Goal: Information Seeking & Learning: Learn about a topic

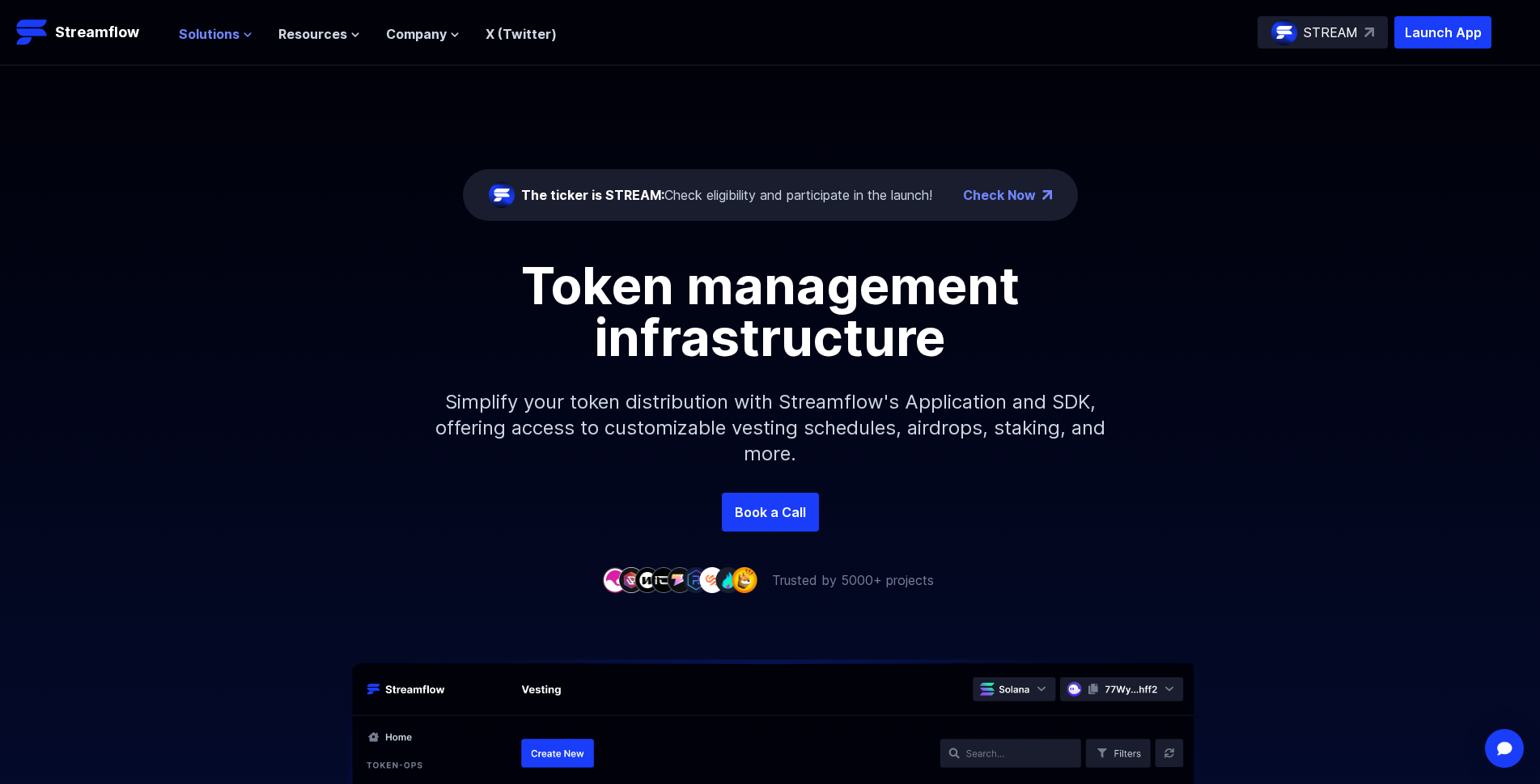
click at [223, 30] on span "Solutions" at bounding box center [209, 33] width 61 height 19
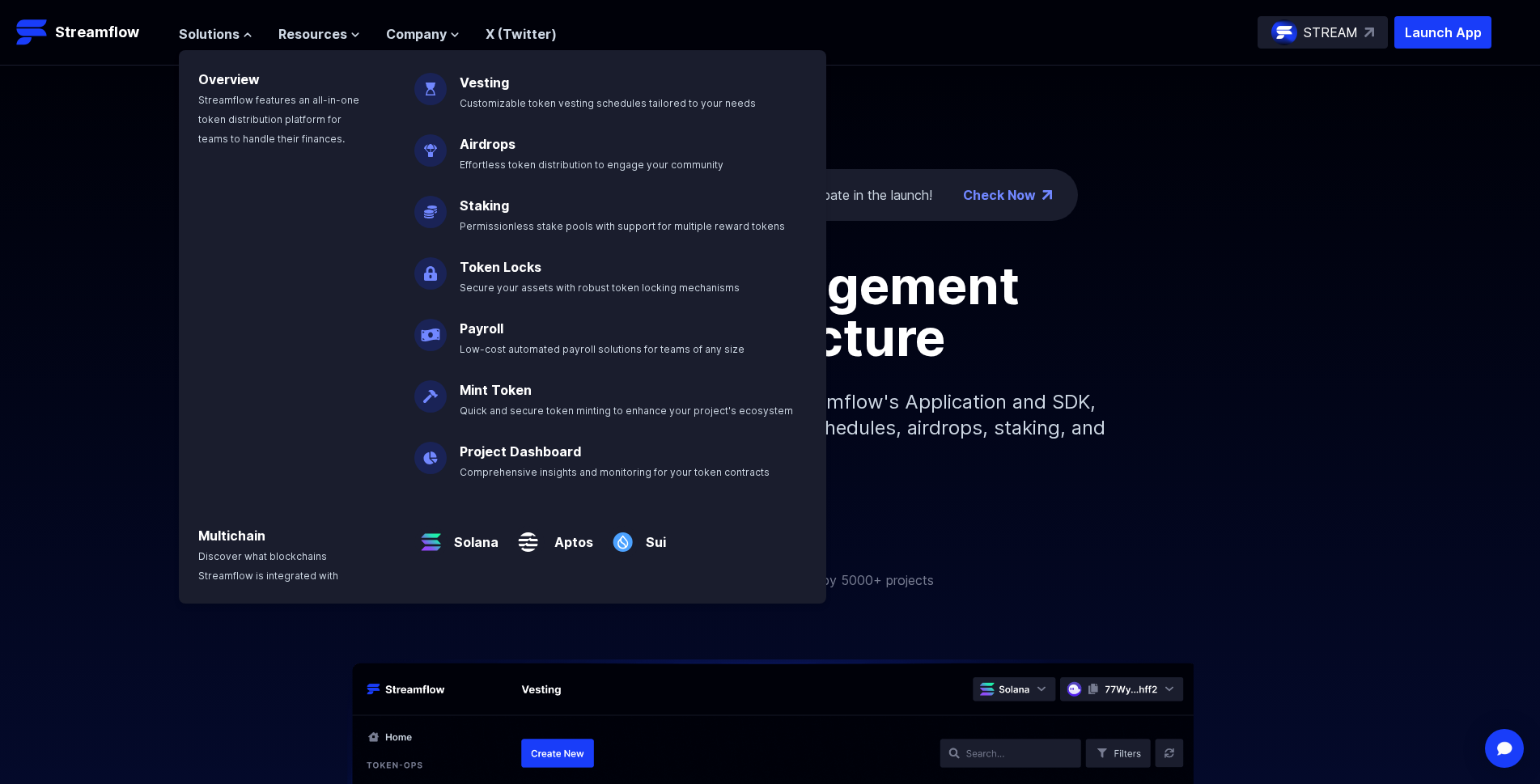
click at [1261, 365] on div "Token management infrastructure Simplify your token distribution with Streamflo…" at bounding box center [770, 376] width 1540 height 233
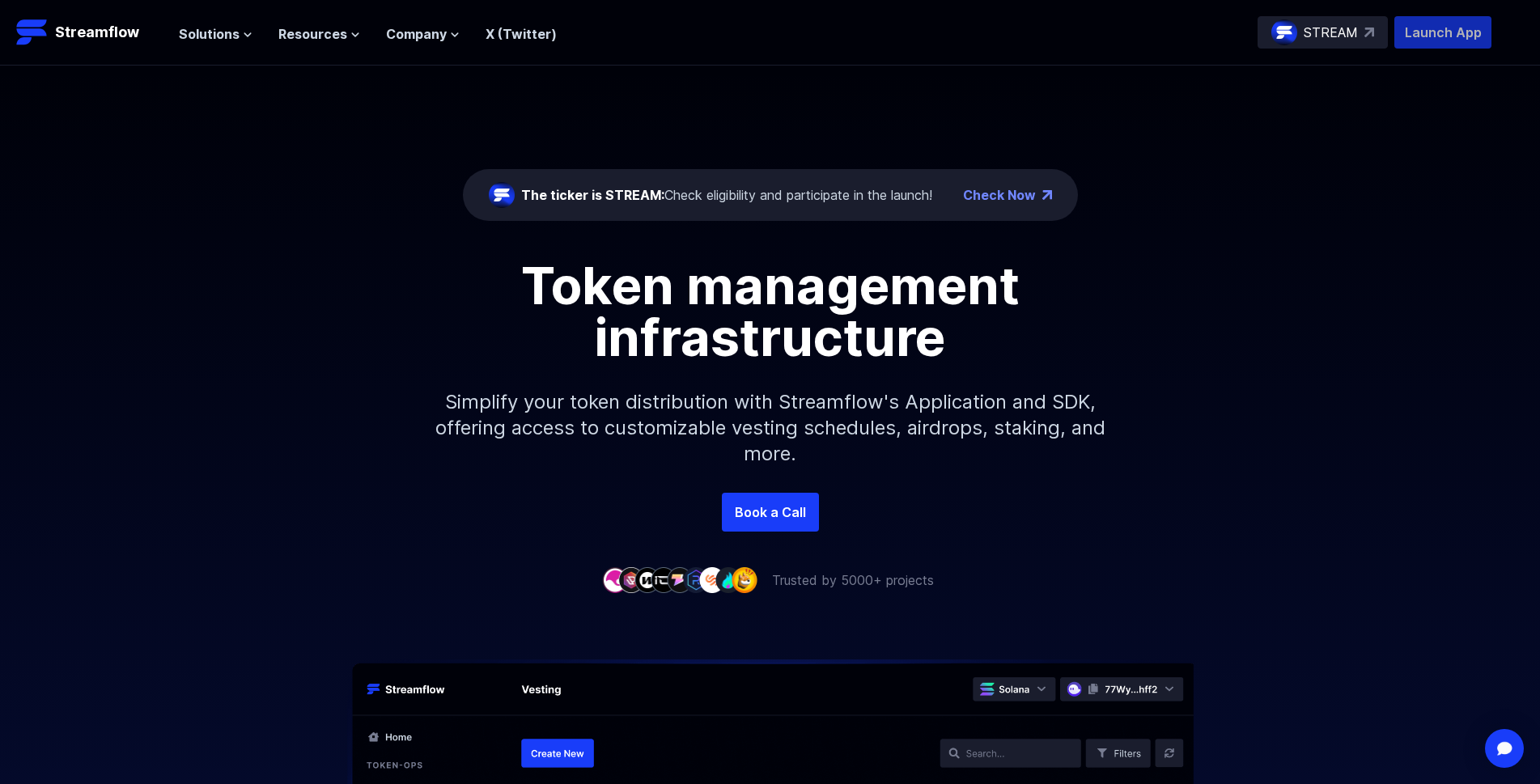
click at [1444, 27] on p "Launch App" at bounding box center [1443, 32] width 97 height 32
click at [210, 37] on span "Solutions" at bounding box center [209, 33] width 61 height 19
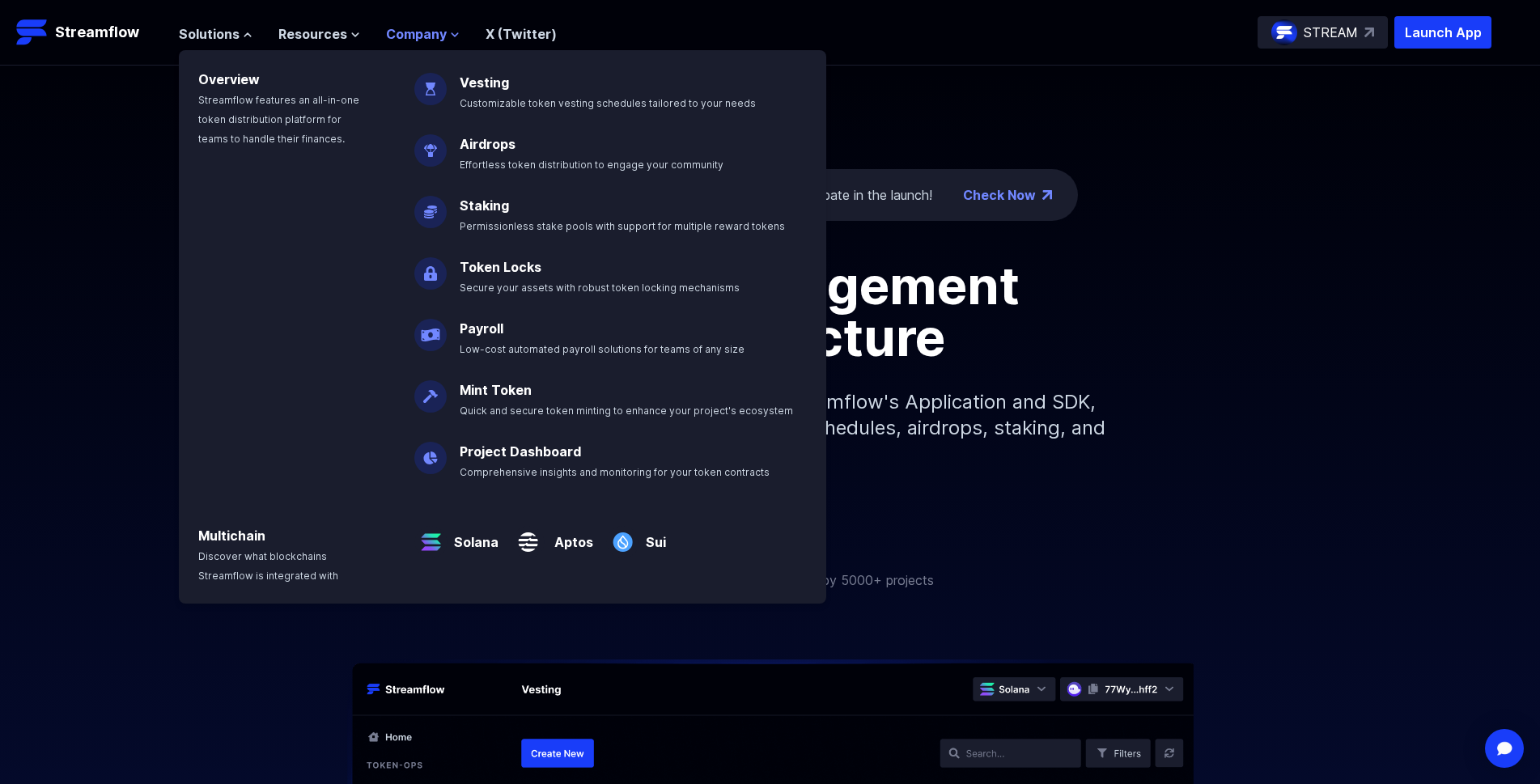
click at [422, 37] on span "Company" at bounding box center [416, 33] width 61 height 19
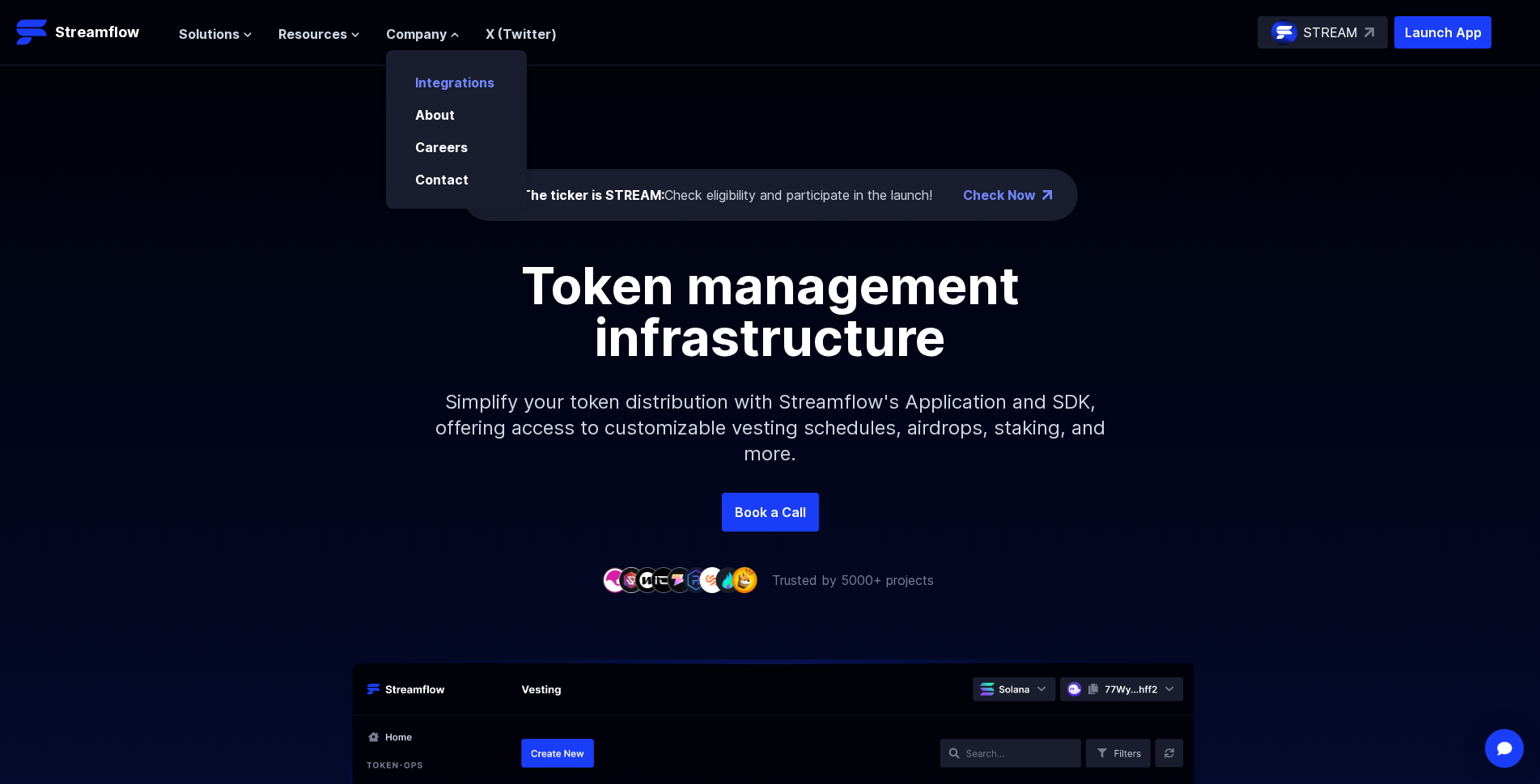
click at [455, 82] on link "Integrations" at bounding box center [454, 82] width 79 height 16
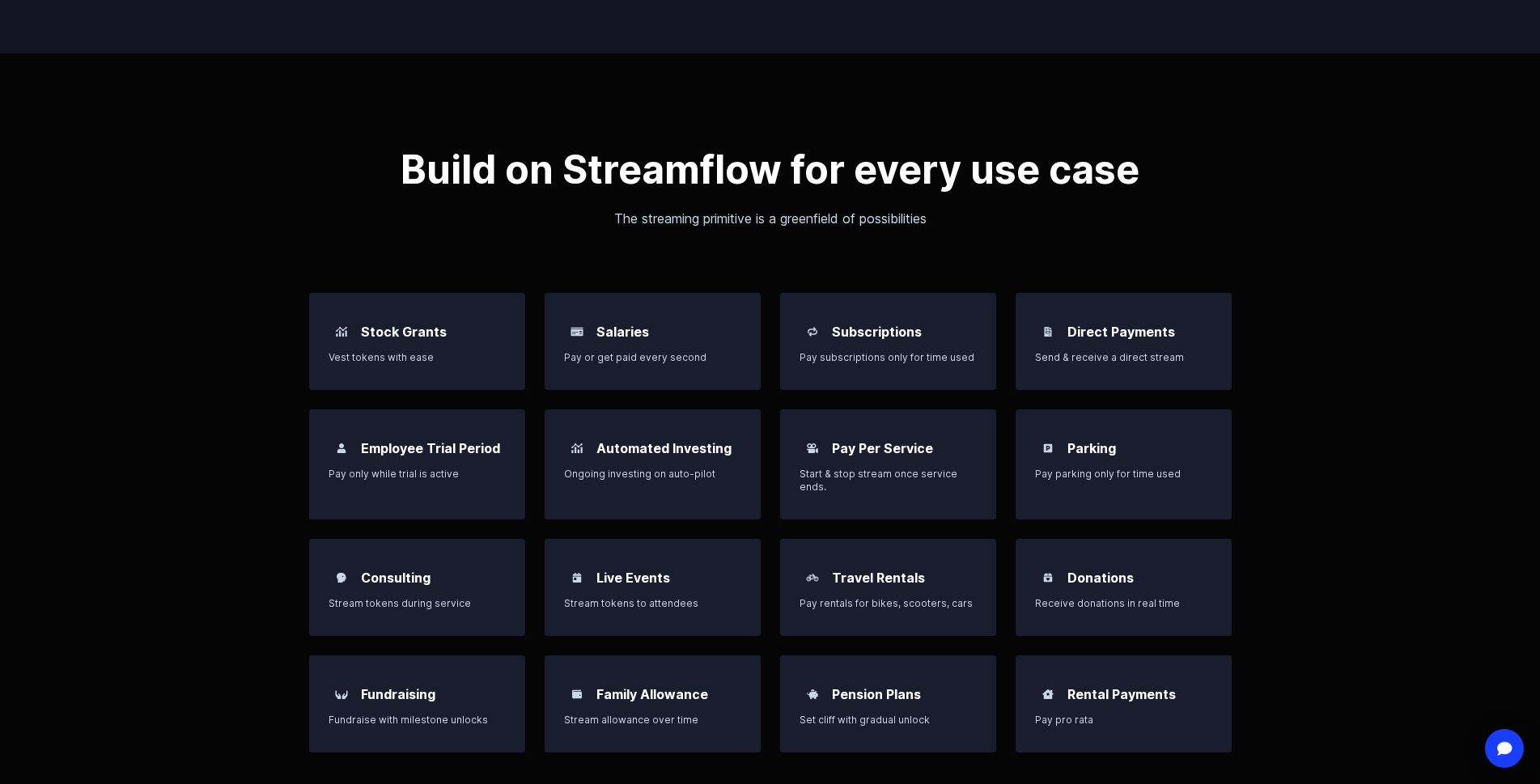
scroll to position [1132, 0]
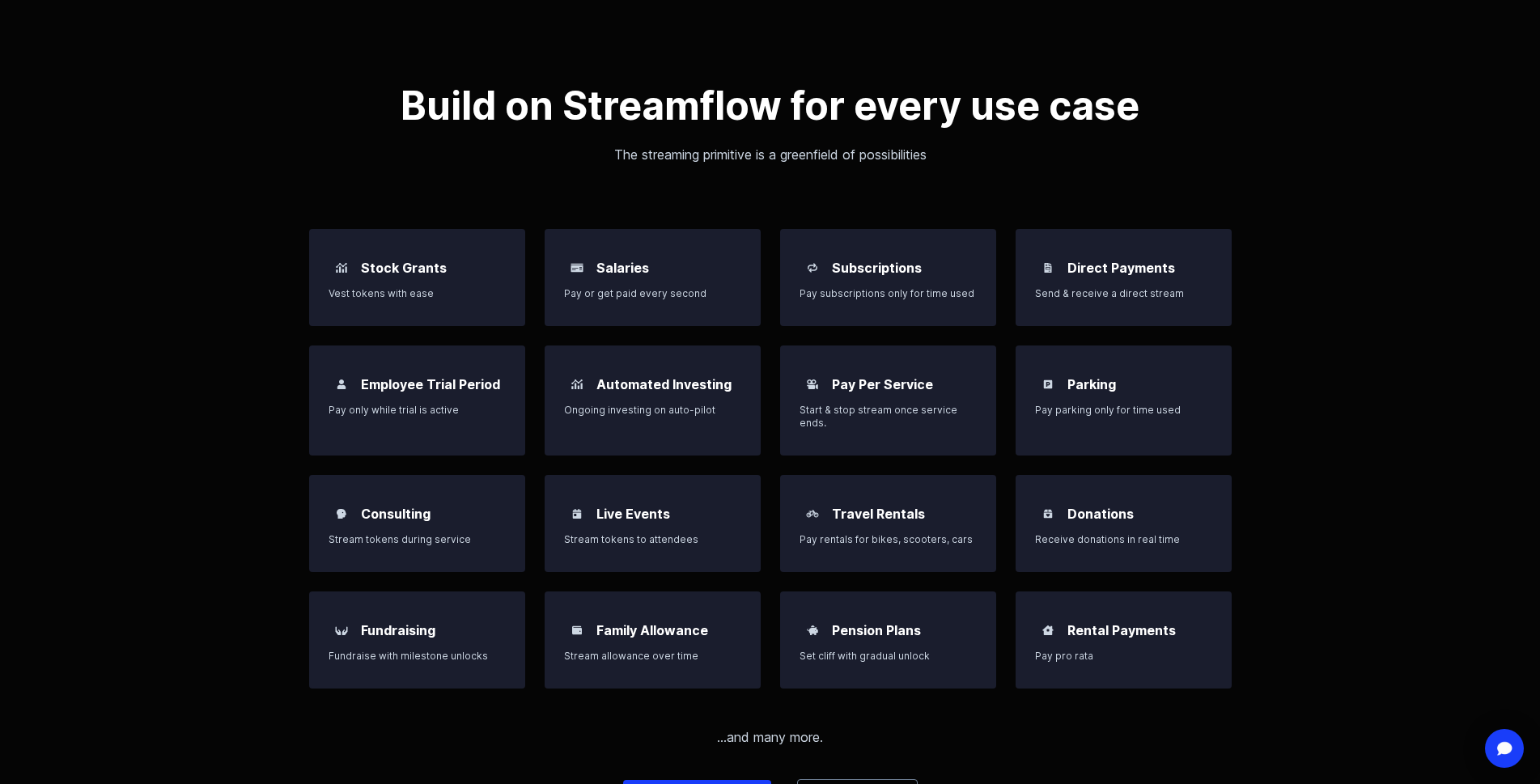
click at [650, 505] on h3 "Live Events" at bounding box center [633, 513] width 74 height 19
click at [1099, 519] on h3 "Donations" at bounding box center [1100, 513] width 67 height 19
click at [1054, 525] on div at bounding box center [1048, 513] width 26 height 26
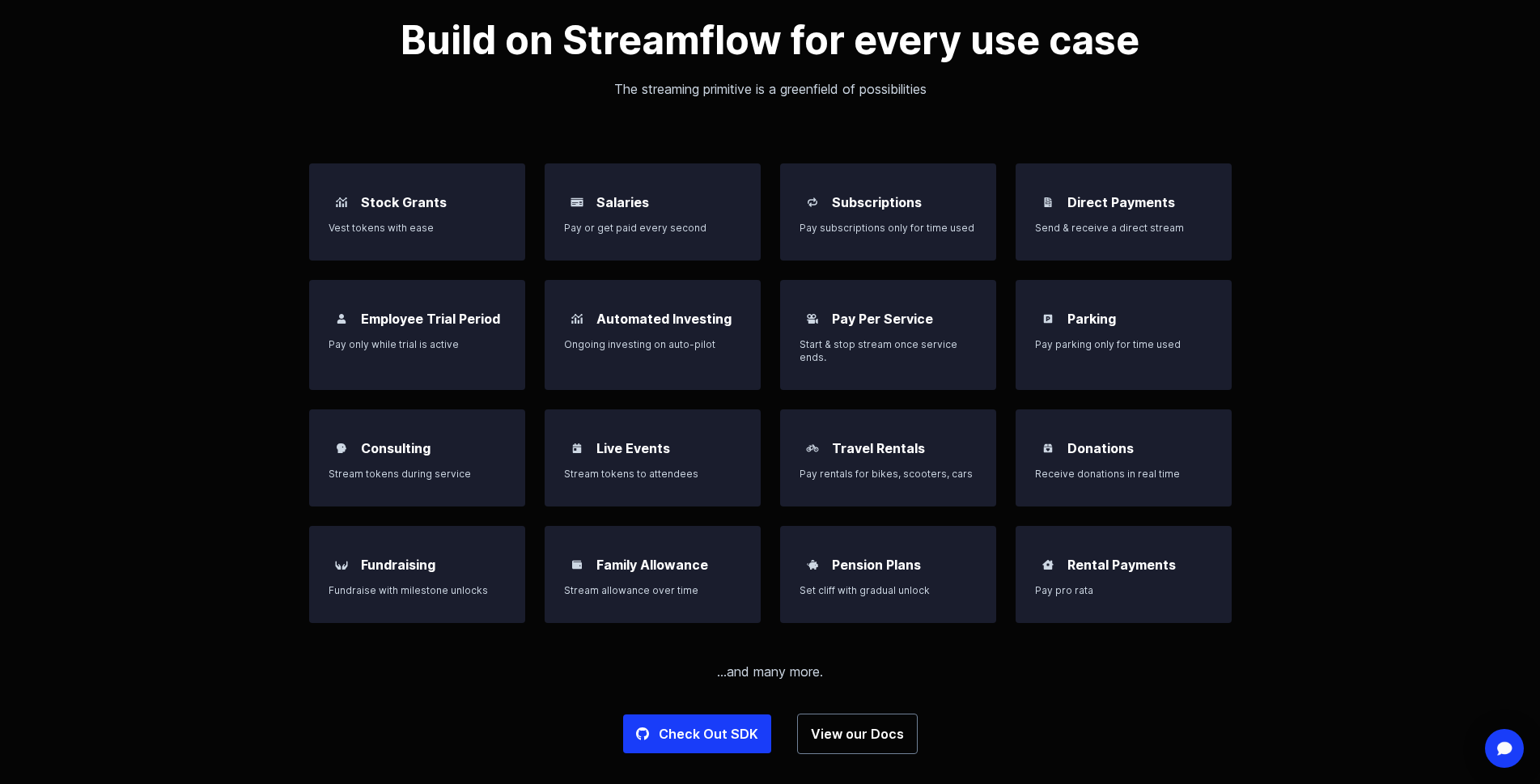
scroll to position [1375, 0]
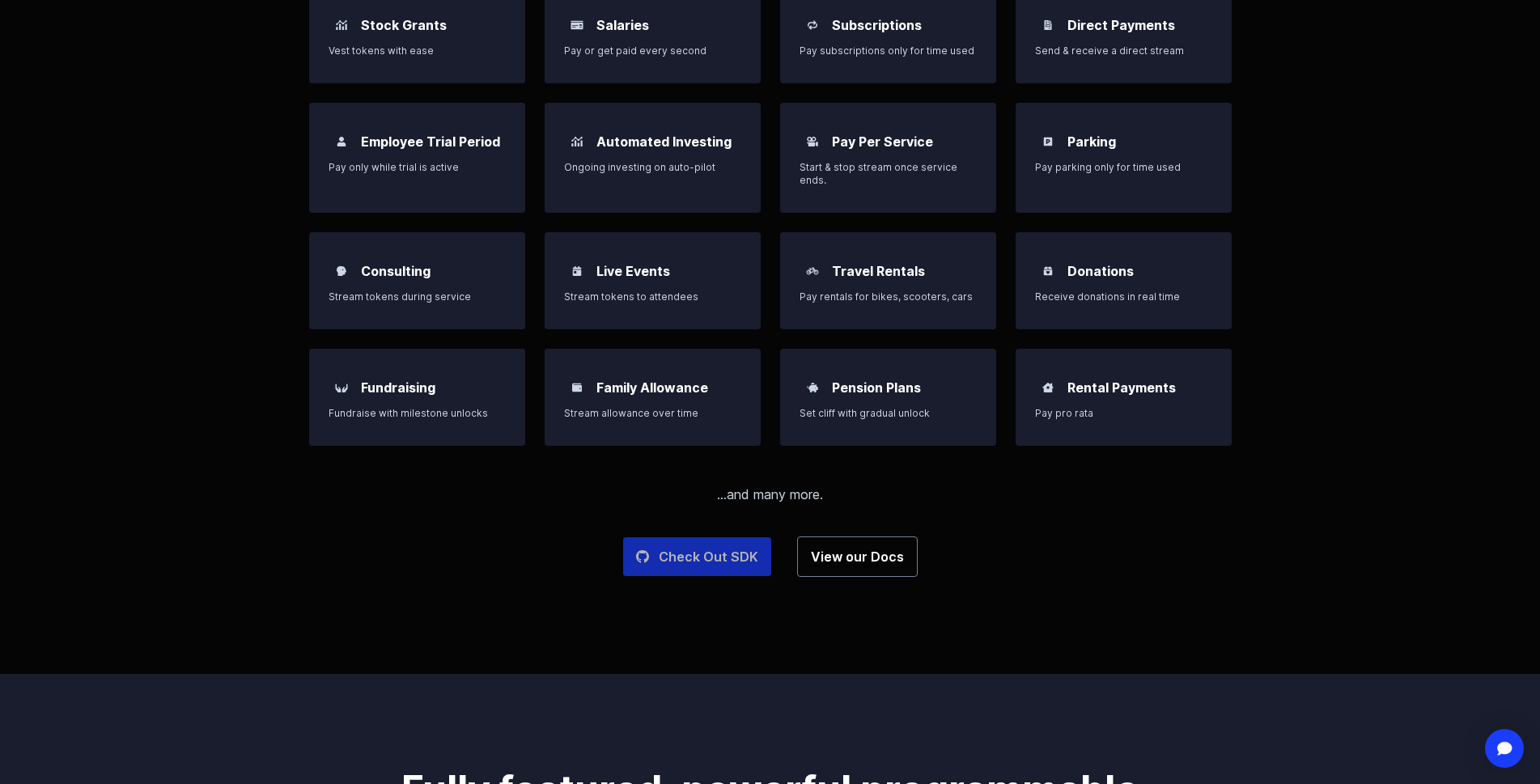
click at [684, 562] on link "Check Out SDK" at bounding box center [697, 556] width 148 height 39
